Goal: Transaction & Acquisition: Purchase product/service

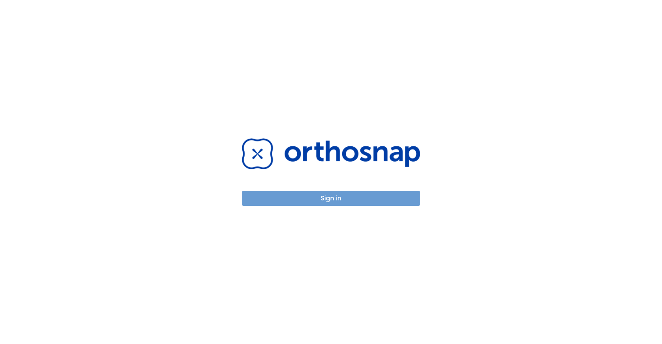
click at [330, 199] on button "Sign in" at bounding box center [331, 198] width 178 height 15
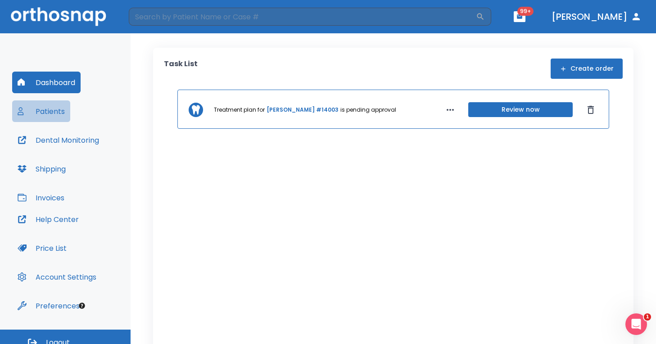
click at [59, 106] on button "Patients" at bounding box center [41, 111] width 58 height 22
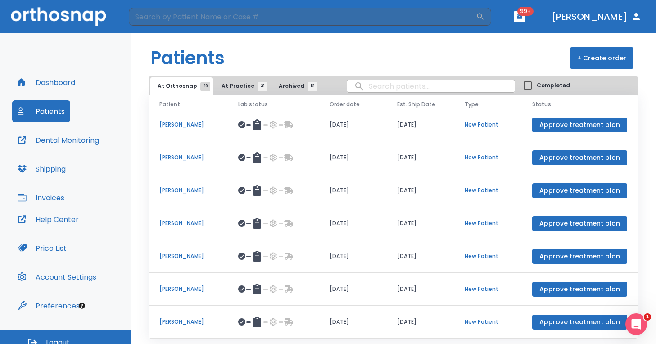
scroll to position [20, 0]
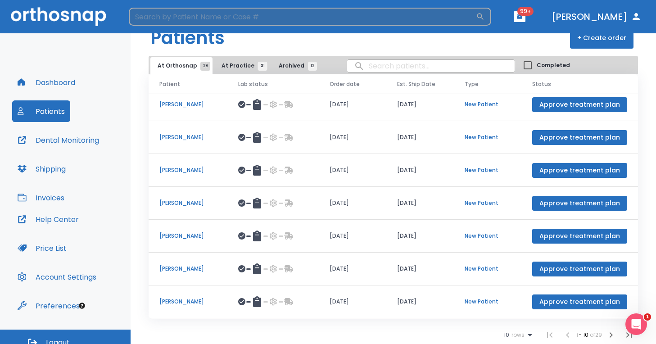
click at [229, 17] on input "search" at bounding box center [302, 17] width 347 height 18
type input "arnelle woods"
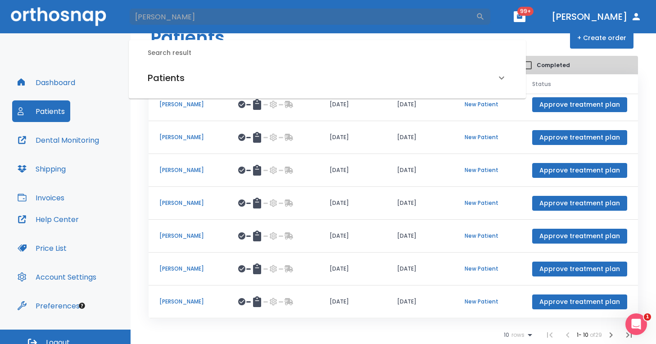
click at [174, 82] on h6 "Patients" at bounding box center [166, 78] width 37 height 14
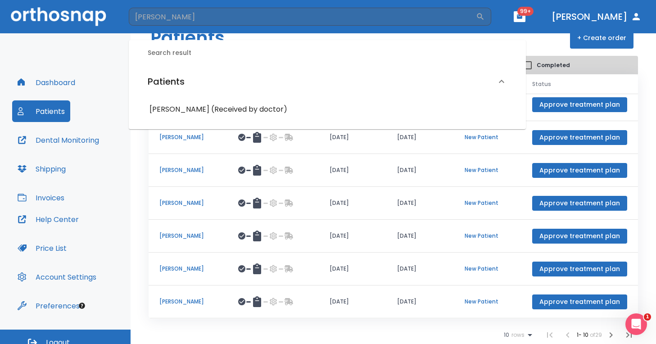
click at [177, 116] on div "[PERSON_NAME] (Received by doctor)" at bounding box center [327, 109] width 366 height 16
click at [177, 110] on h6 "[PERSON_NAME] (Received by doctor)" at bounding box center [327, 109] width 356 height 13
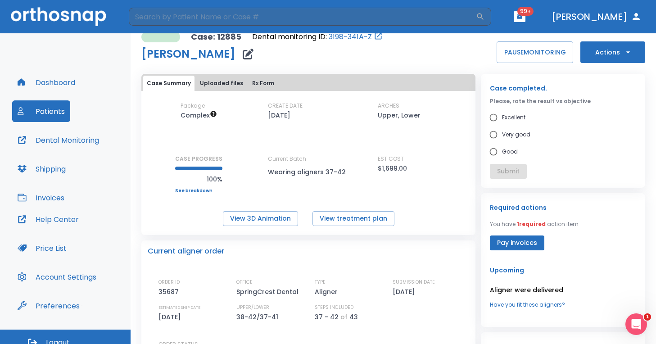
scroll to position [7, 0]
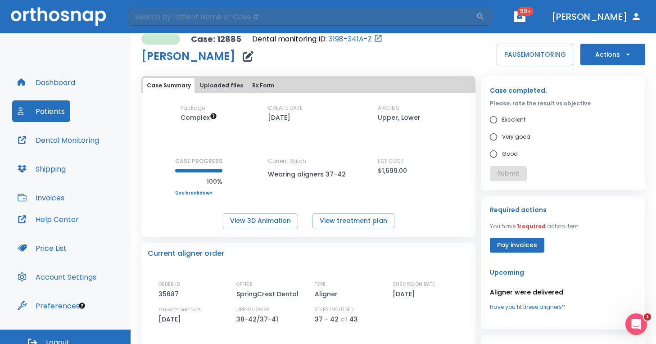
click at [616, 59] on button "Actions" at bounding box center [612, 55] width 65 height 22
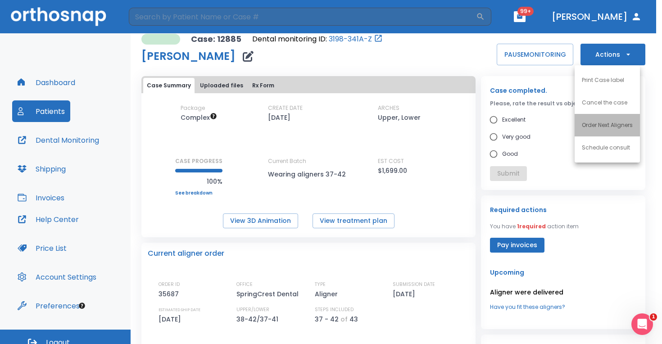
click at [601, 130] on li "Order Next Aligners" at bounding box center [606, 125] width 65 height 23
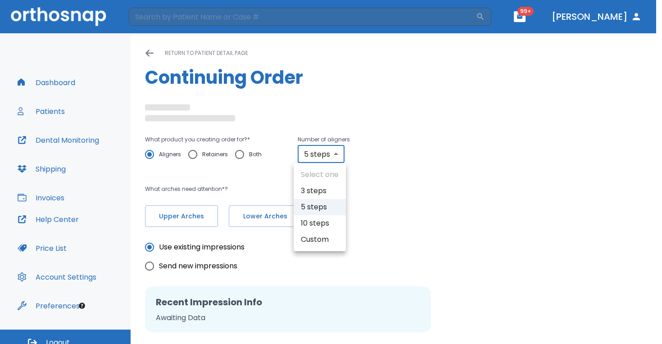
click at [328, 154] on body "​ 99+ Dr. Hayer Dashboard Patients Dental Monitoring Shipping Invoices Help Cen…" at bounding box center [331, 172] width 662 height 344
click at [397, 187] on div at bounding box center [331, 172] width 662 height 344
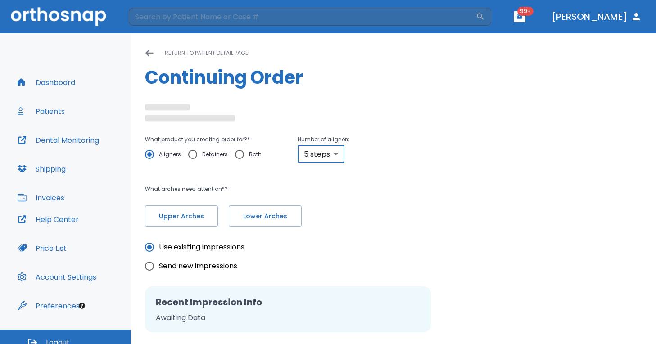
radio input "false"
radio input "true"
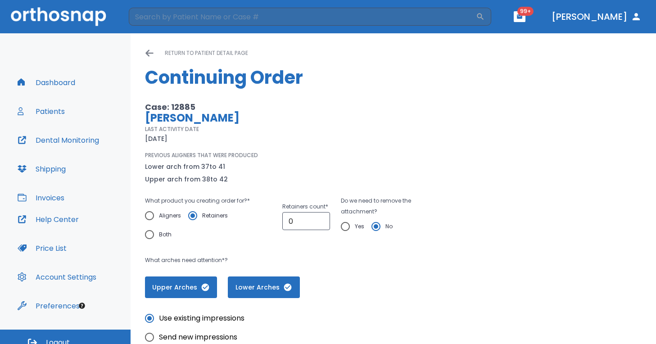
click at [151, 212] on input "Aligners" at bounding box center [149, 215] width 19 height 19
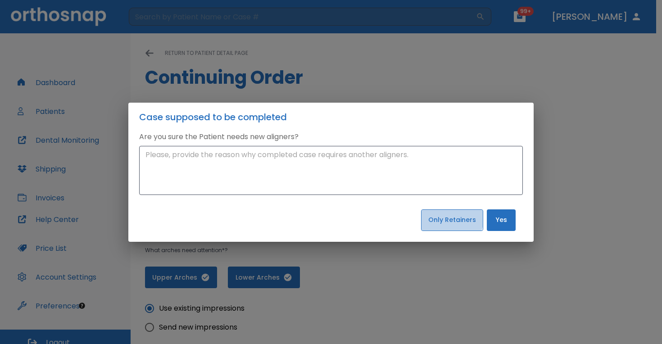
click at [447, 217] on button "Only Retainers" at bounding box center [452, 220] width 62 height 22
radio input "false"
radio input "true"
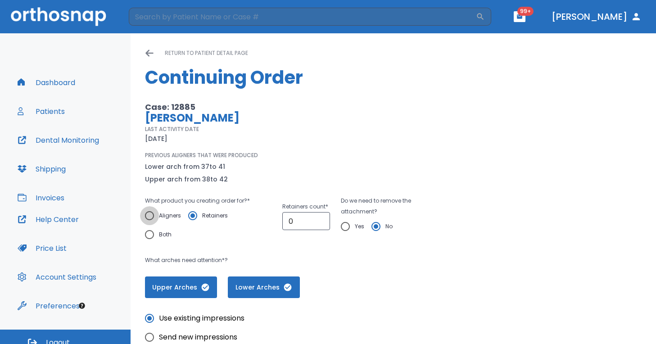
click at [154, 213] on input "Aligners" at bounding box center [149, 215] width 19 height 19
radio input "true"
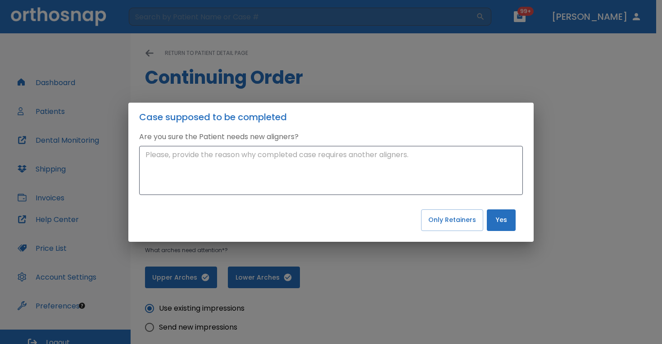
click at [495, 226] on button "Yes" at bounding box center [501, 220] width 29 height 22
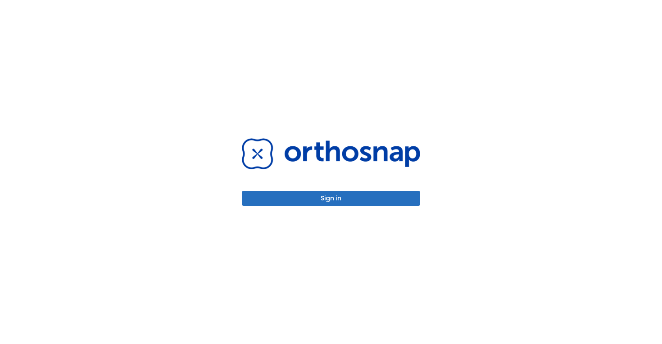
click at [343, 191] on button "Sign in" at bounding box center [331, 198] width 178 height 15
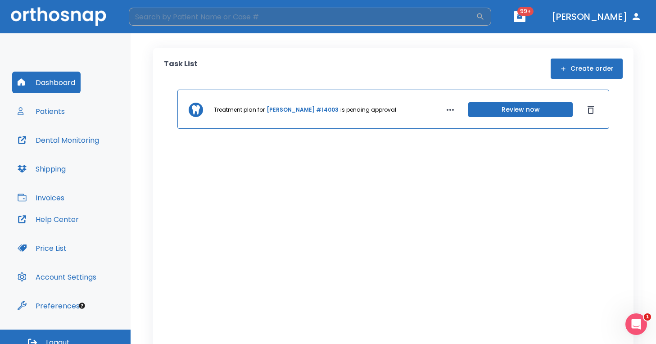
click at [159, 15] on input "search" at bounding box center [302, 17] width 347 height 18
type input "[PERSON_NAME]"
click at [176, 80] on h6 "Patients" at bounding box center [166, 78] width 37 height 14
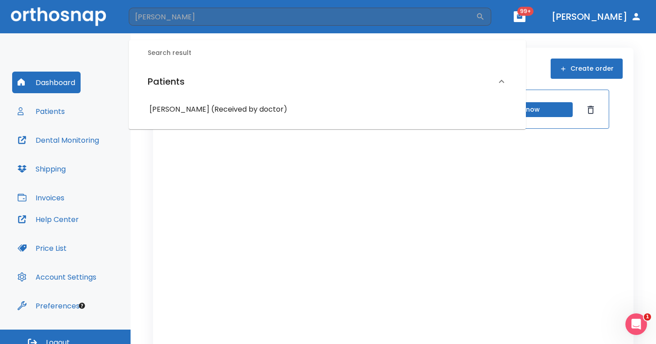
click at [187, 108] on h6 "[PERSON_NAME] (Received by doctor)" at bounding box center [327, 109] width 356 height 13
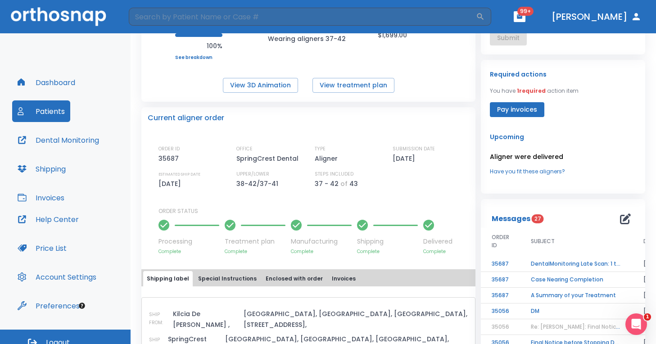
scroll to position [144, 0]
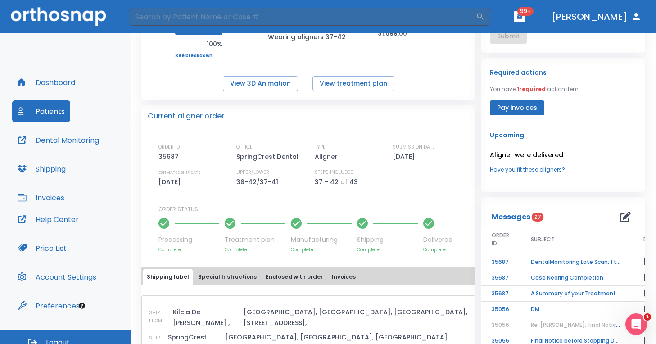
click at [229, 282] on button "Special Instructions" at bounding box center [227, 276] width 66 height 15
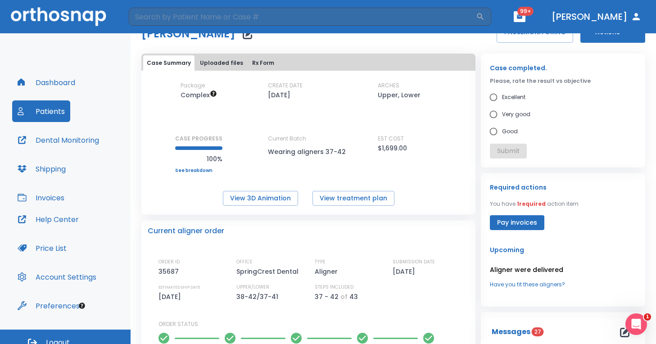
scroll to position [0, 0]
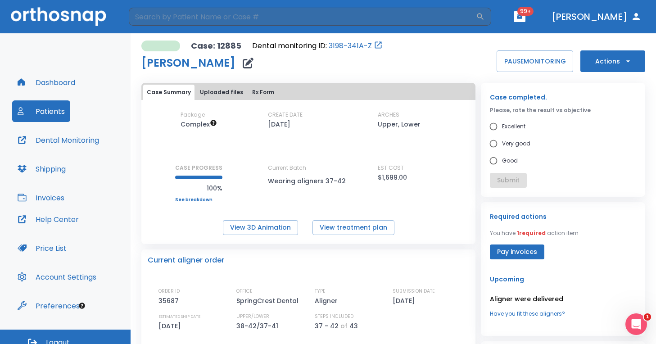
click at [84, 139] on button "Dental Monitoring" at bounding box center [58, 140] width 92 height 22
click at [332, 227] on button "View treatment plan" at bounding box center [353, 227] width 82 height 15
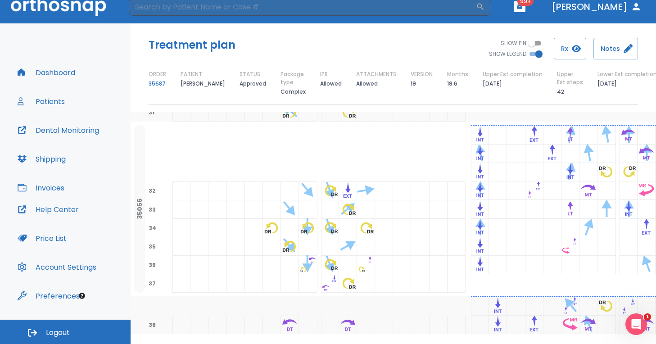
scroll to position [475, 0]
